Goal: Transaction & Acquisition: Purchase product/service

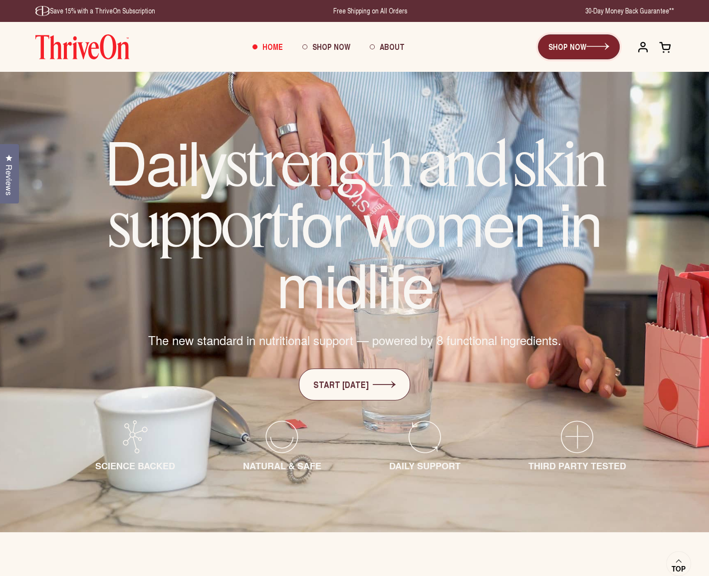
click at [572, 49] on link "SHOP NOW" at bounding box center [579, 46] width 82 height 25
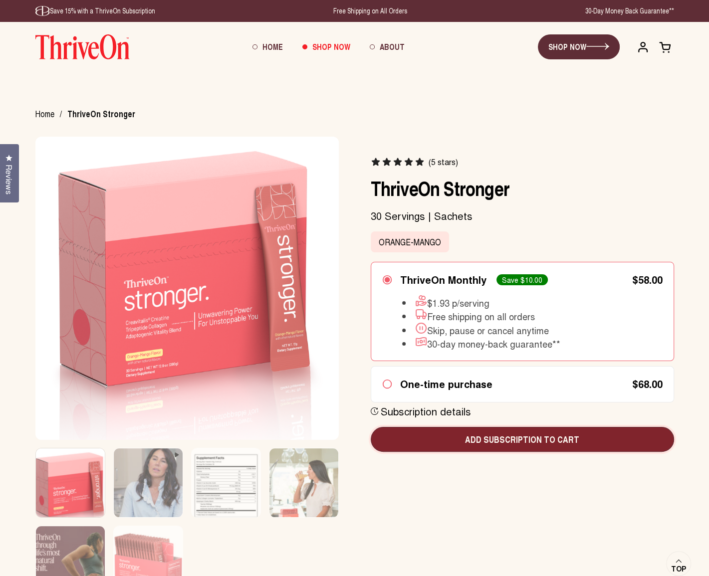
click at [544, 444] on span "Add subscription to cart" at bounding box center [522, 439] width 287 height 13
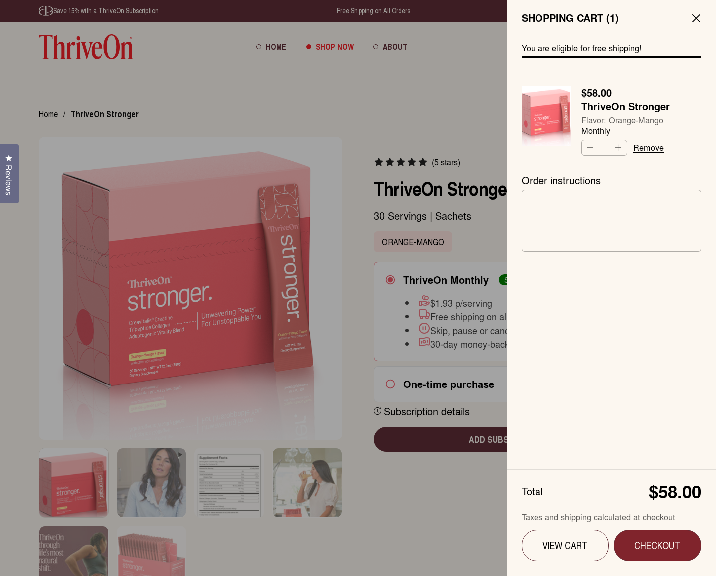
click at [657, 544] on span "Checkout" at bounding box center [657, 545] width 59 height 12
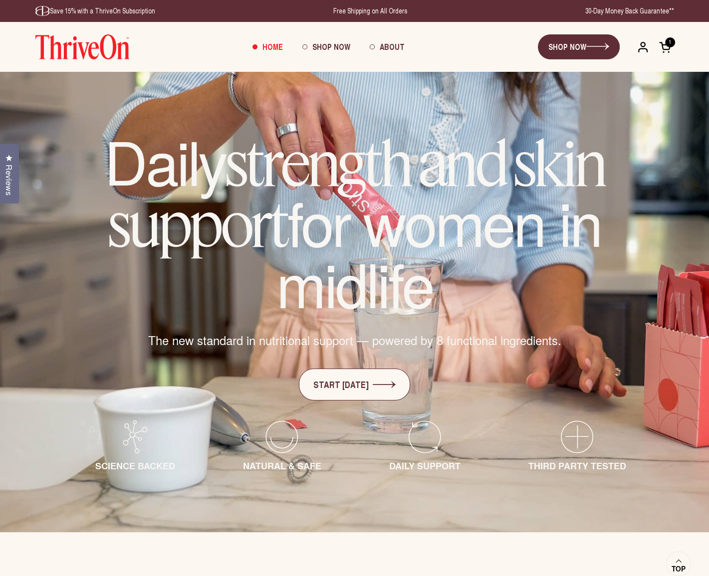
click at [667, 51] on span at bounding box center [665, 47] width 12 height 12
click at [582, 45] on link "SHOP NOW" at bounding box center [579, 46] width 82 height 25
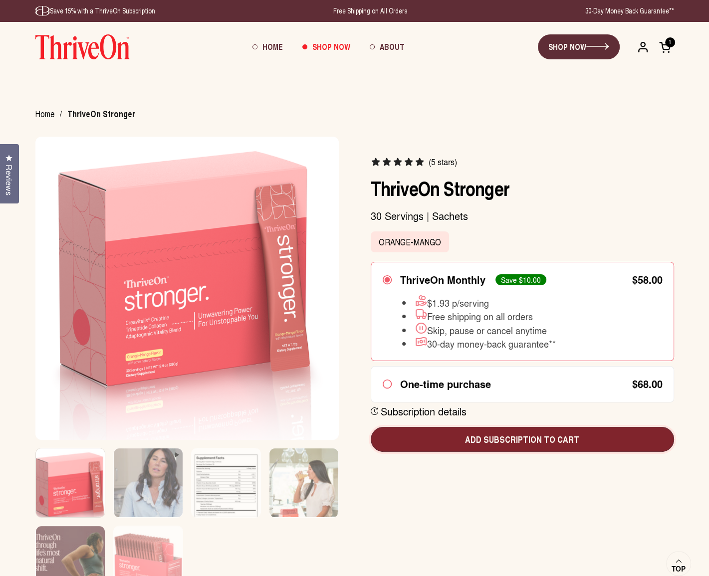
click at [562, 438] on span "Add subscription to cart" at bounding box center [522, 439] width 287 height 13
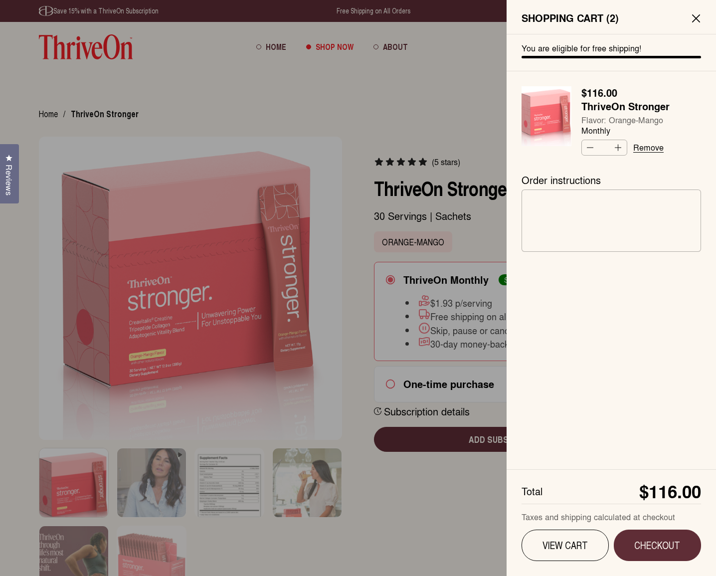
click at [590, 551] on link "View Cart" at bounding box center [565, 545] width 87 height 31
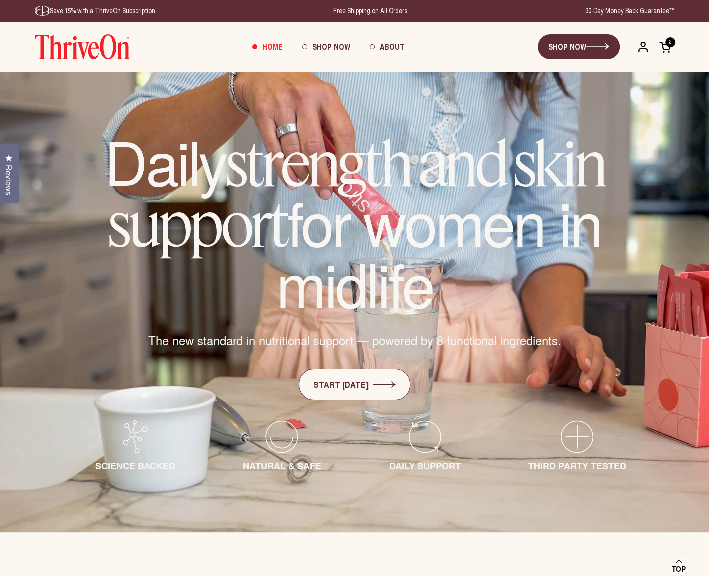
click at [667, 45] on span at bounding box center [665, 47] width 12 height 12
